Goal: Information Seeking & Learning: Learn about a topic

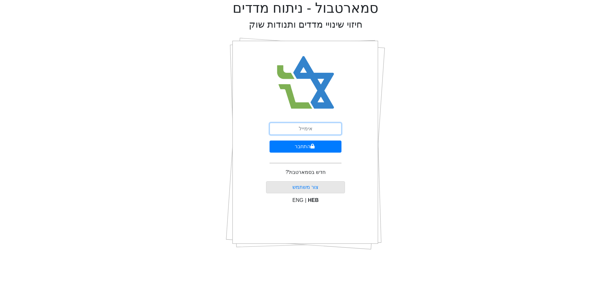
click at [315, 129] on input "email" at bounding box center [306, 129] width 72 height 12
type input "[EMAIL_ADDRESS][DOMAIN_NAME]"
click at [270, 141] on button "התחבר" at bounding box center [306, 147] width 72 height 12
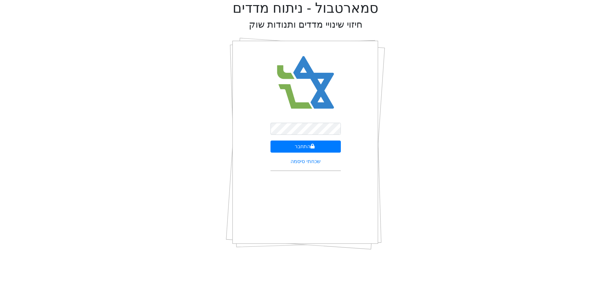
click at [213, 117] on div "סמארטבול - ניתוח מדדים חיזוי שינויי מדדים ותנודות שוק התחבר שכחתי סיסמה" at bounding box center [306, 127] width 602 height 255
click at [285, 147] on button "התחבר" at bounding box center [306, 147] width 70 height 12
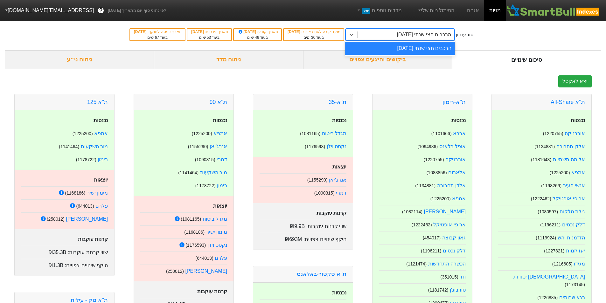
click at [401, 30] on div "הרכבים חצי שנתי [DATE]" at bounding box center [406, 34] width 97 height 11
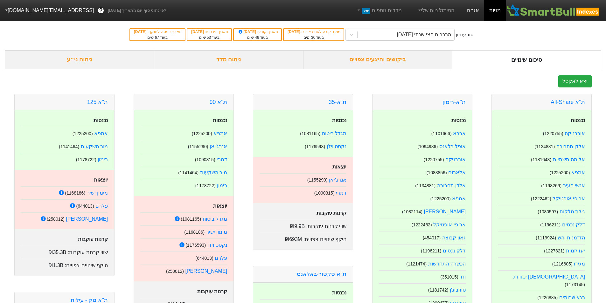
click at [471, 15] on link "אג״ח" at bounding box center [473, 10] width 22 height 21
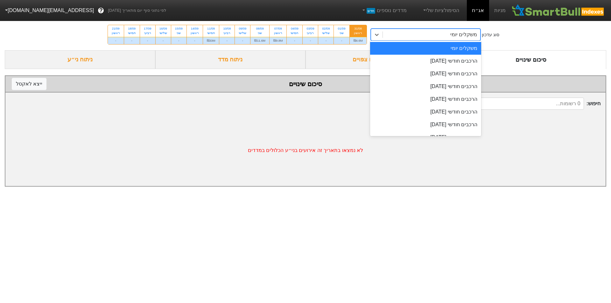
click at [398, 38] on div "משקלים יומי" at bounding box center [432, 34] width 98 height 11
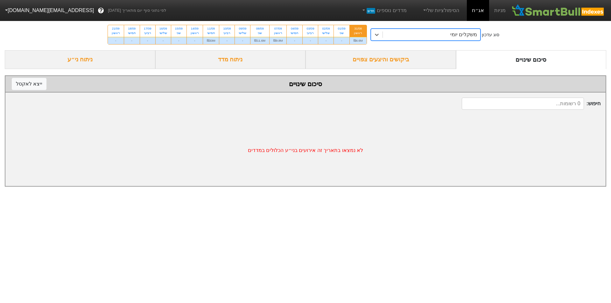
click at [393, 36] on div "משקלים יומי" at bounding box center [432, 34] width 98 height 11
click at [265, 57] on div "ניתוח מדד" at bounding box center [230, 59] width 151 height 19
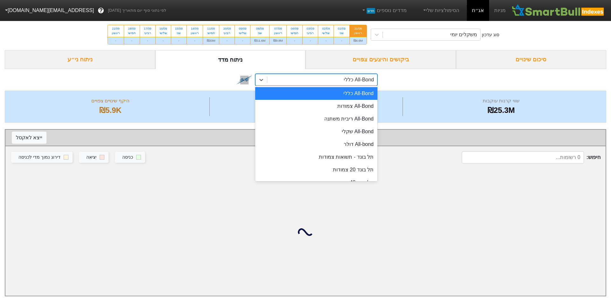
click at [285, 78] on div "All-Bond כללי" at bounding box center [322, 79] width 110 height 11
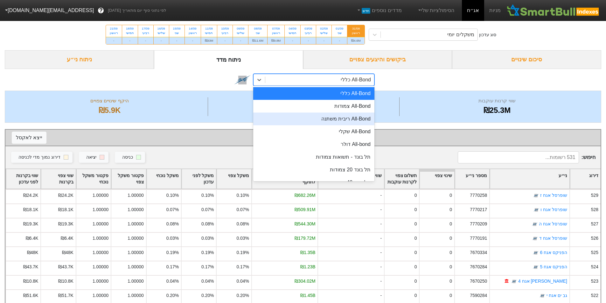
scroll to position [42, 0]
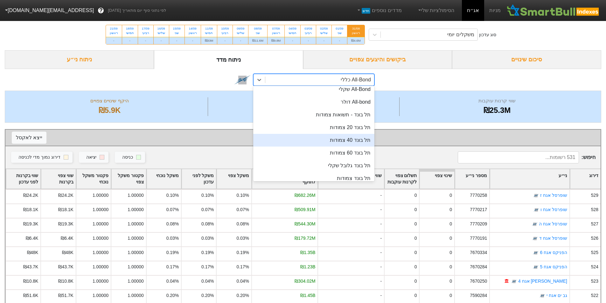
click at [352, 138] on div "תל בונד 40 צמודות" at bounding box center [313, 140] width 121 height 13
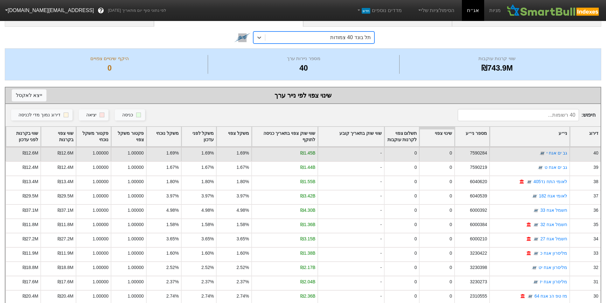
scroll to position [85, 0]
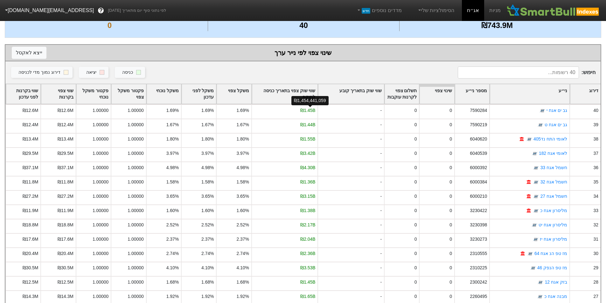
click at [297, 93] on div "שווי שוק צפוי בתאריך כניסה לתוקף" at bounding box center [285, 94] width 66 height 20
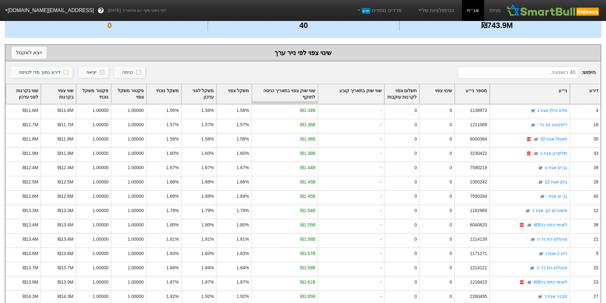
click at [301, 90] on div "שווי שוק צפוי בתאריך כניסה לתוקף" at bounding box center [285, 94] width 66 height 20
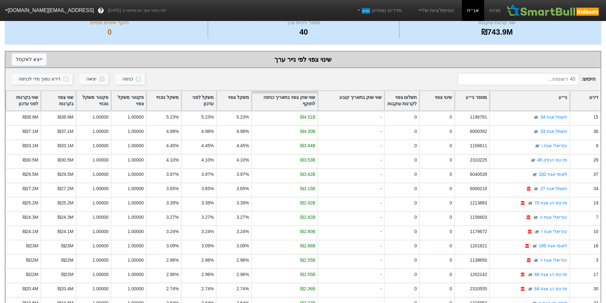
scroll to position [0, 0]
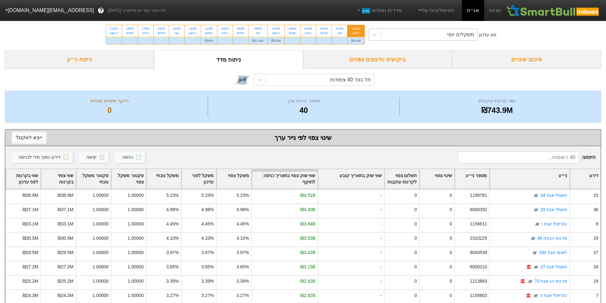
click at [413, 36] on div "משקלים יומי" at bounding box center [429, 34] width 97 height 11
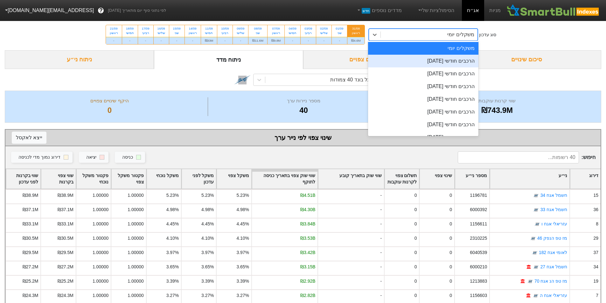
click at [419, 57] on div "הרכבים חודשי [DATE]" at bounding box center [423, 61] width 110 height 13
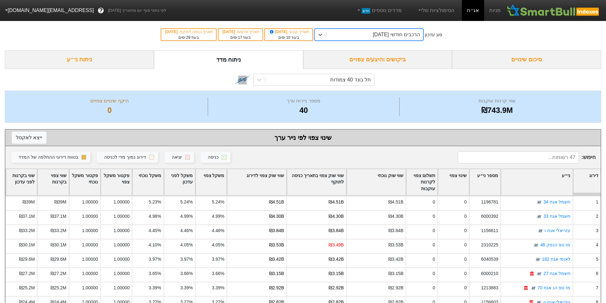
click at [272, 182] on div "שווי שוק צפוי לדירוג" at bounding box center [256, 182] width 59 height 26
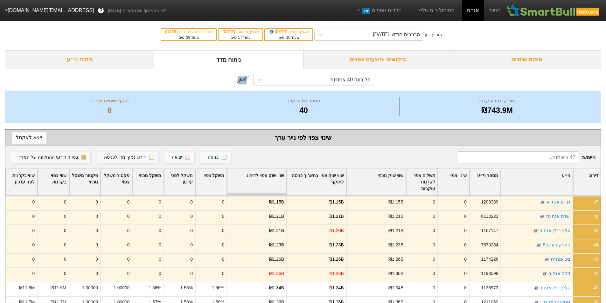
click at [263, 176] on div "שווי שוק צפוי לדירוג" at bounding box center [256, 182] width 59 height 26
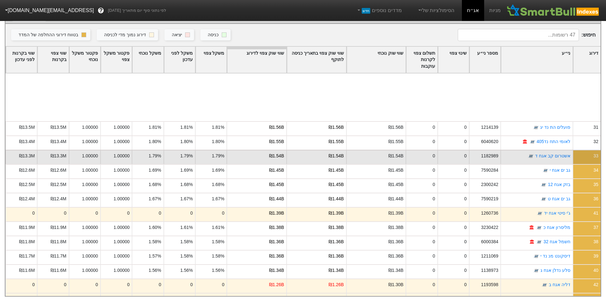
scroll to position [450, 0]
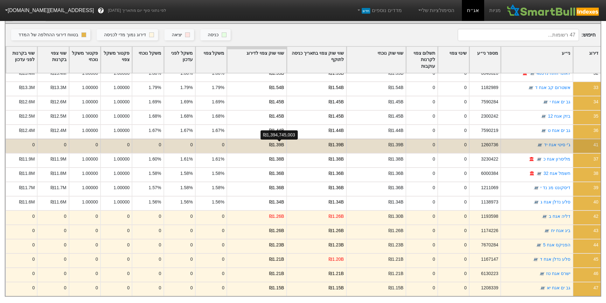
click at [280, 142] on div "₪1.39B" at bounding box center [276, 145] width 15 height 7
click at [318, 139] on div "₪1.39B" at bounding box center [316, 146] width 60 height 14
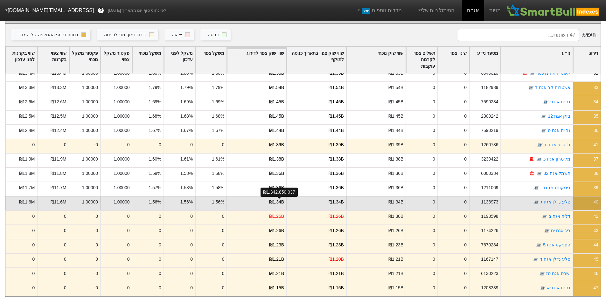
click at [274, 199] on div "₪1.34B" at bounding box center [276, 202] width 15 height 7
click at [310, 196] on div "₪1.34B" at bounding box center [316, 203] width 60 height 14
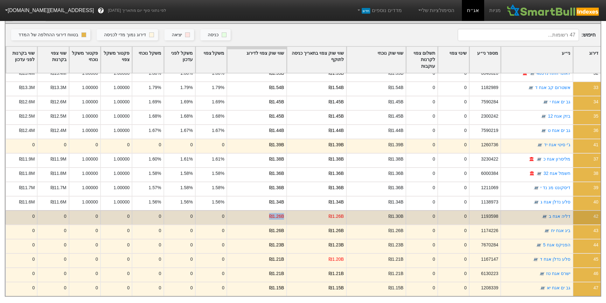
drag, startPoint x: 345, startPoint y: 211, endPoint x: 268, endPoint y: 213, distance: 77.0
click at [268, 213] on div "42 [PERSON_NAME] אגח ב 1193598 0 0 ₪1.30B ₪1.26B ₪1.26B 0 0 0 0 0 0 0" at bounding box center [302, 217] width 595 height 14
click at [270, 213] on div "₪1.26B" at bounding box center [257, 217] width 60 height 14
drag, startPoint x: 263, startPoint y: 212, endPoint x: 340, endPoint y: 212, distance: 77.7
click at [340, 212] on div "42 [PERSON_NAME] אגח ב 1193598 0 0 ₪1.30B ₪1.26B ₪1.26B 0 0 0 0 0 0 0" at bounding box center [302, 217] width 595 height 14
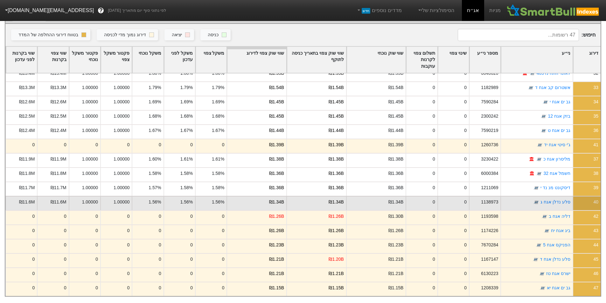
click at [303, 200] on div "₪1.34B" at bounding box center [316, 203] width 60 height 14
drag, startPoint x: 263, startPoint y: 196, endPoint x: 342, endPoint y: 200, distance: 80.0
click at [342, 200] on div "40 [PERSON_NAME] נדלן אגח ג 1138973 0 0 ₪1.34B ₪1.34B ₪1.34B 1.56% 1.56% 1.56% …" at bounding box center [302, 203] width 595 height 14
click at [354, 198] on div "₪1.34B" at bounding box center [376, 203] width 60 height 14
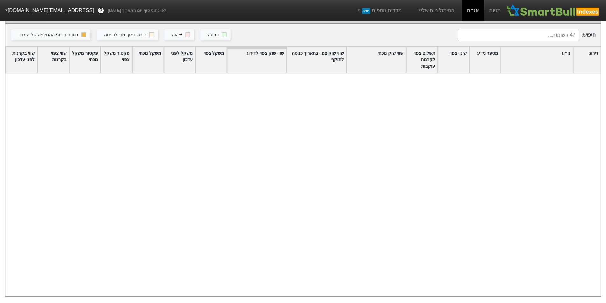
scroll to position [0, 0]
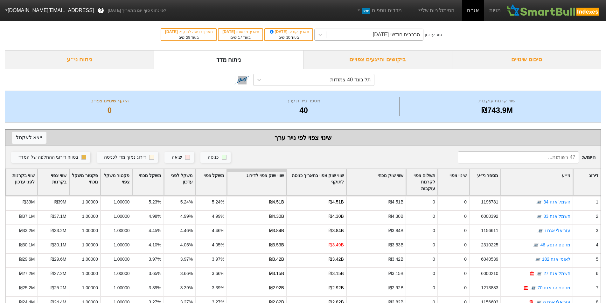
click at [387, 34] on div "הרכבים חודשי [DATE]" at bounding box center [396, 35] width 47 height 8
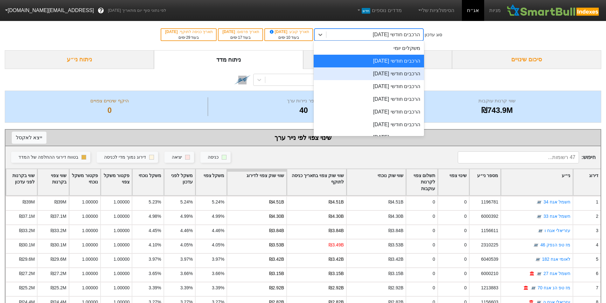
click at [391, 72] on div "הרכבים חודשי [DATE]" at bounding box center [369, 73] width 110 height 13
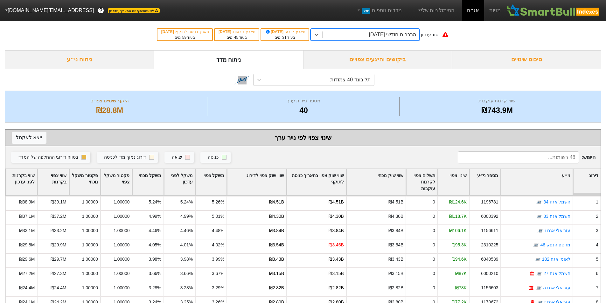
scroll to position [85, 0]
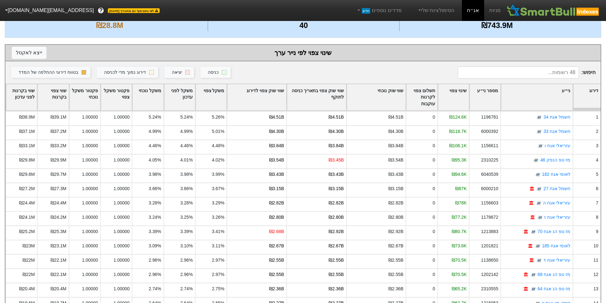
click at [283, 97] on div "שווי שוק צפוי לדירוג" at bounding box center [256, 97] width 59 height 26
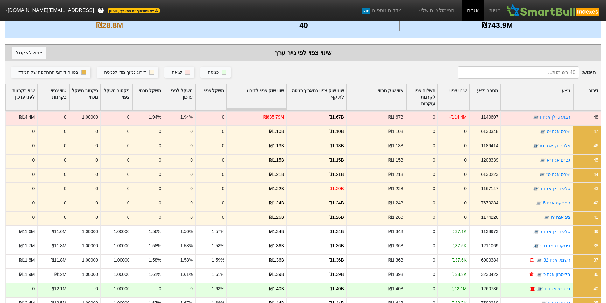
click at [271, 92] on div "שווי שוק צפוי לדירוג" at bounding box center [256, 97] width 59 height 26
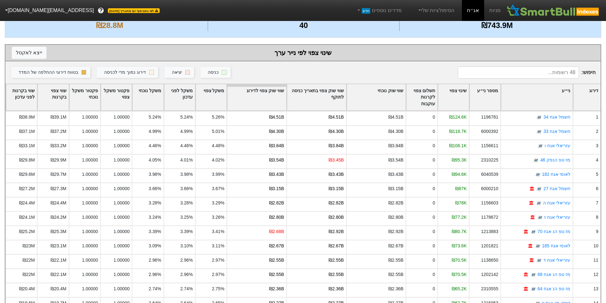
click at [460, 100] on div "שינוי צפוי" at bounding box center [453, 97] width 31 height 26
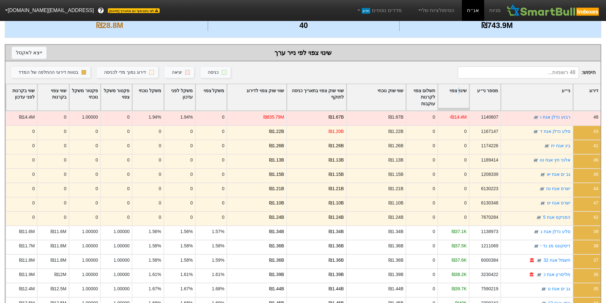
click at [459, 94] on div "שינוי צפוי" at bounding box center [453, 97] width 31 height 26
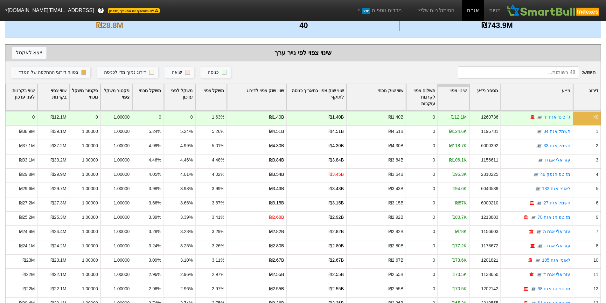
click at [272, 95] on div "שווי שוק צפוי לדירוג" at bounding box center [256, 97] width 59 height 26
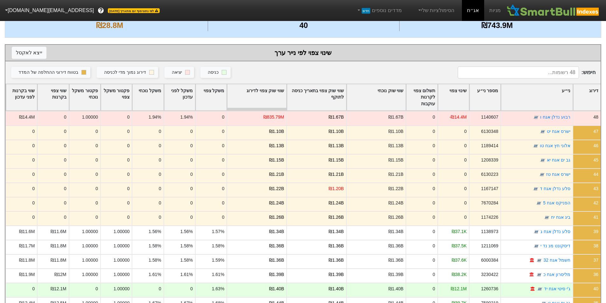
click at [273, 97] on div "שווי שוק צפוי לדירוג" at bounding box center [256, 97] width 59 height 26
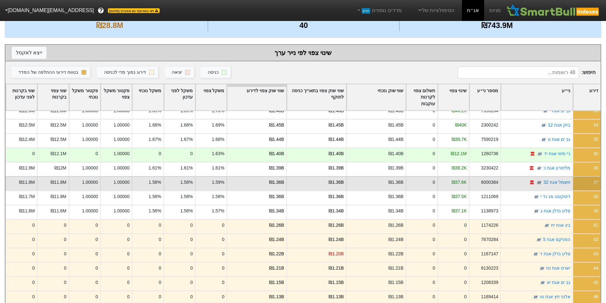
scroll to position [127, 0]
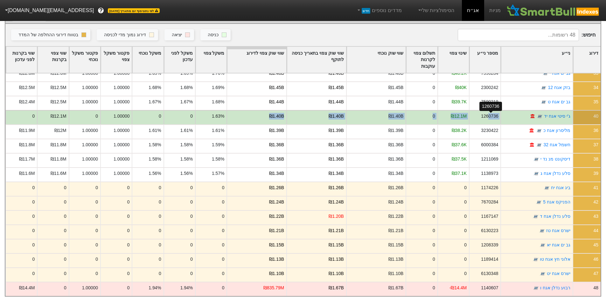
drag, startPoint x: 266, startPoint y: 110, endPoint x: 489, endPoint y: 110, distance: 223.7
click at [489, 110] on div "40 ג'י סיטי אגח יד 1260736 ₪12.1M 0 ₪1.40B ₪1.40B ₪1.40B 1.63% 0 0 1.00000 0 ₪1…" at bounding box center [302, 117] width 595 height 14
click at [489, 113] on div "1260736" at bounding box center [489, 116] width 17 height 7
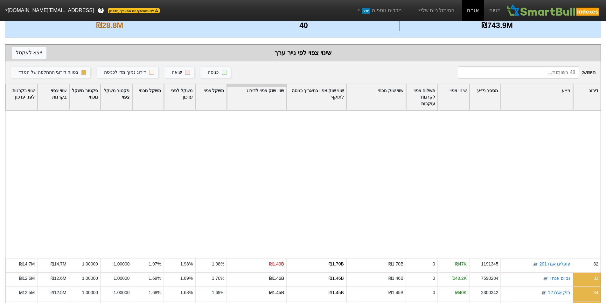
scroll to position [465, 0]
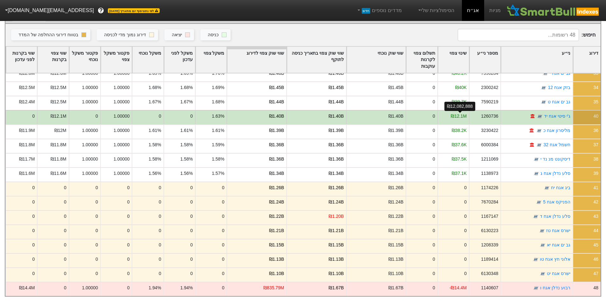
click at [461, 113] on div "₪12.1M" at bounding box center [459, 116] width 16 height 7
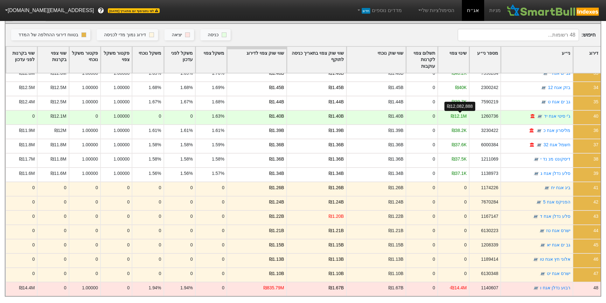
click at [454, 106] on div "₪12,082,888" at bounding box center [460, 106] width 31 height 13
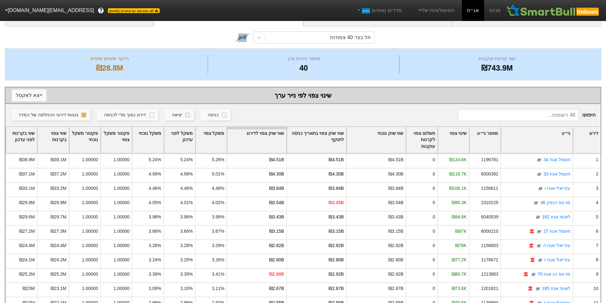
scroll to position [0, 0]
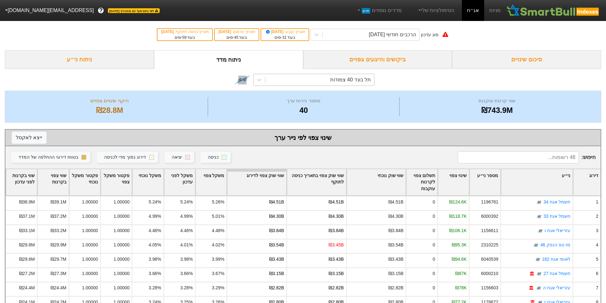
click at [356, 78] on div "תל בונד 40 צמודות" at bounding box center [350, 80] width 41 height 8
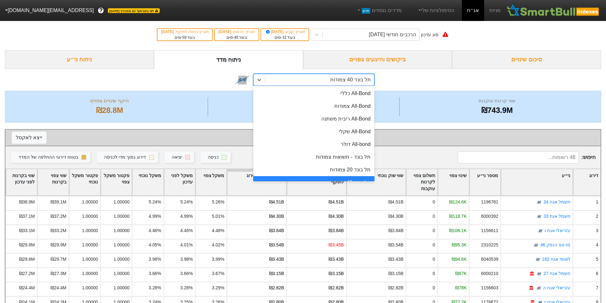
scroll to position [12, 0]
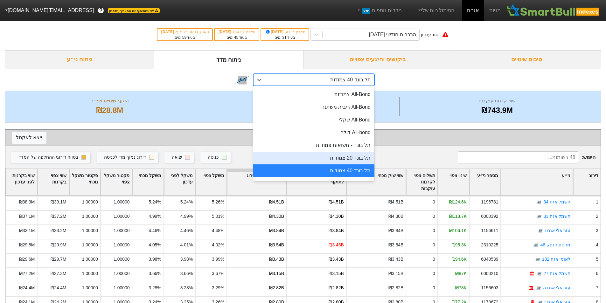
click at [354, 155] on div "תל בונד 20 צמודות" at bounding box center [313, 158] width 121 height 13
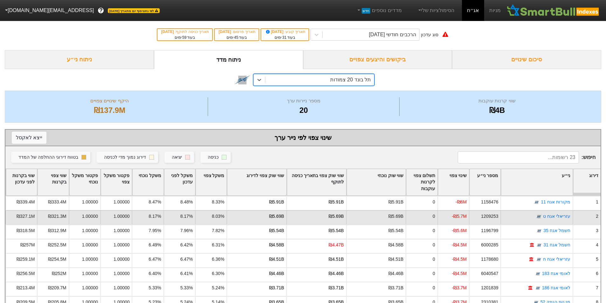
scroll to position [127, 0]
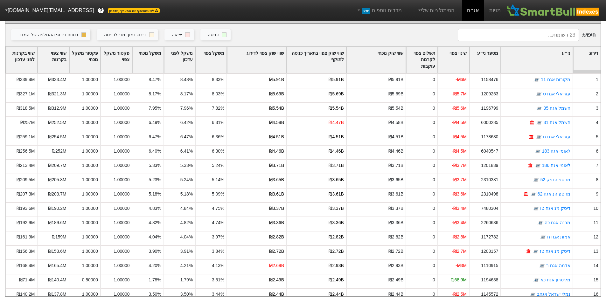
click at [463, 59] on div "שינוי צפוי" at bounding box center [453, 60] width 31 height 26
click at [461, 51] on div "שינוי צפוי" at bounding box center [453, 60] width 31 height 26
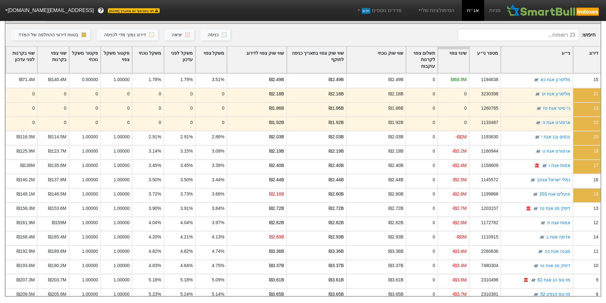
click at [461, 50] on div "שינוי צפוי" at bounding box center [453, 60] width 31 height 26
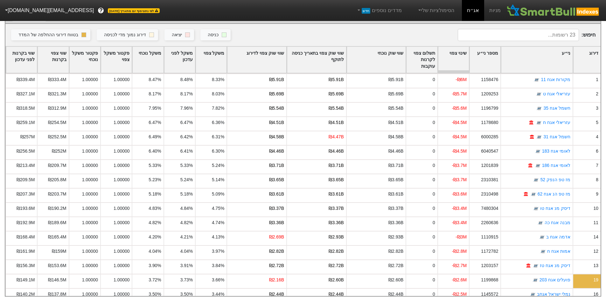
scroll to position [0, 0]
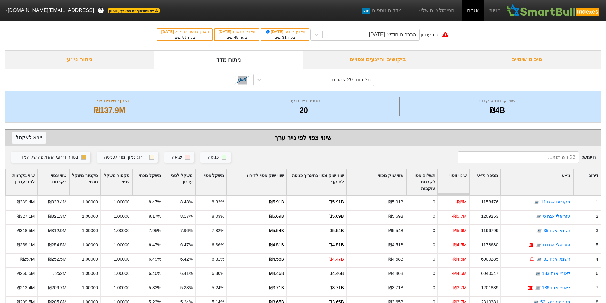
click at [69, 63] on div "ניתוח ני״ע" at bounding box center [79, 59] width 149 height 19
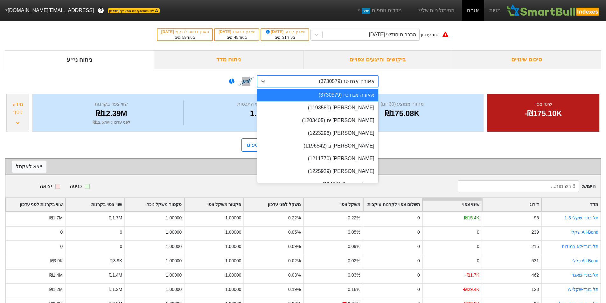
click at [273, 82] on div "אאורה אגח טז (3730579)" at bounding box center [323, 81] width 109 height 11
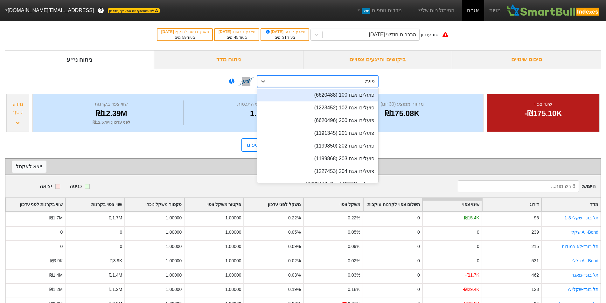
type input "פועלים"
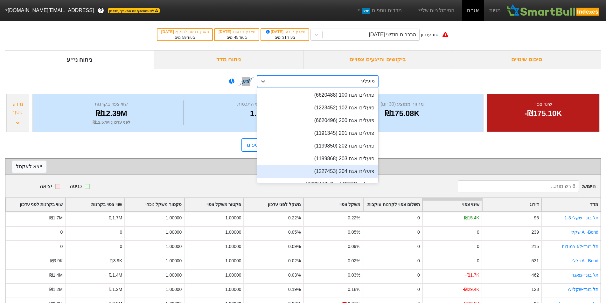
click at [326, 166] on div "פועלים אגח 204 (1227453)" at bounding box center [317, 171] width 121 height 13
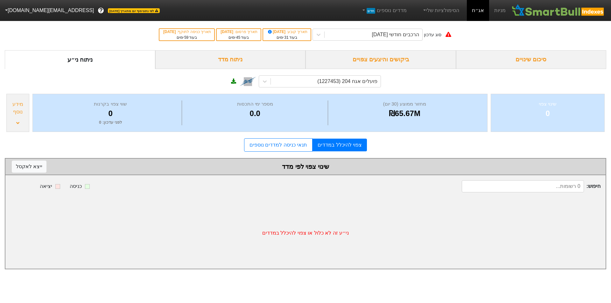
click at [12, 127] on div "מידע נוסף" at bounding box center [17, 113] width 23 height 38
